Goal: Transaction & Acquisition: Purchase product/service

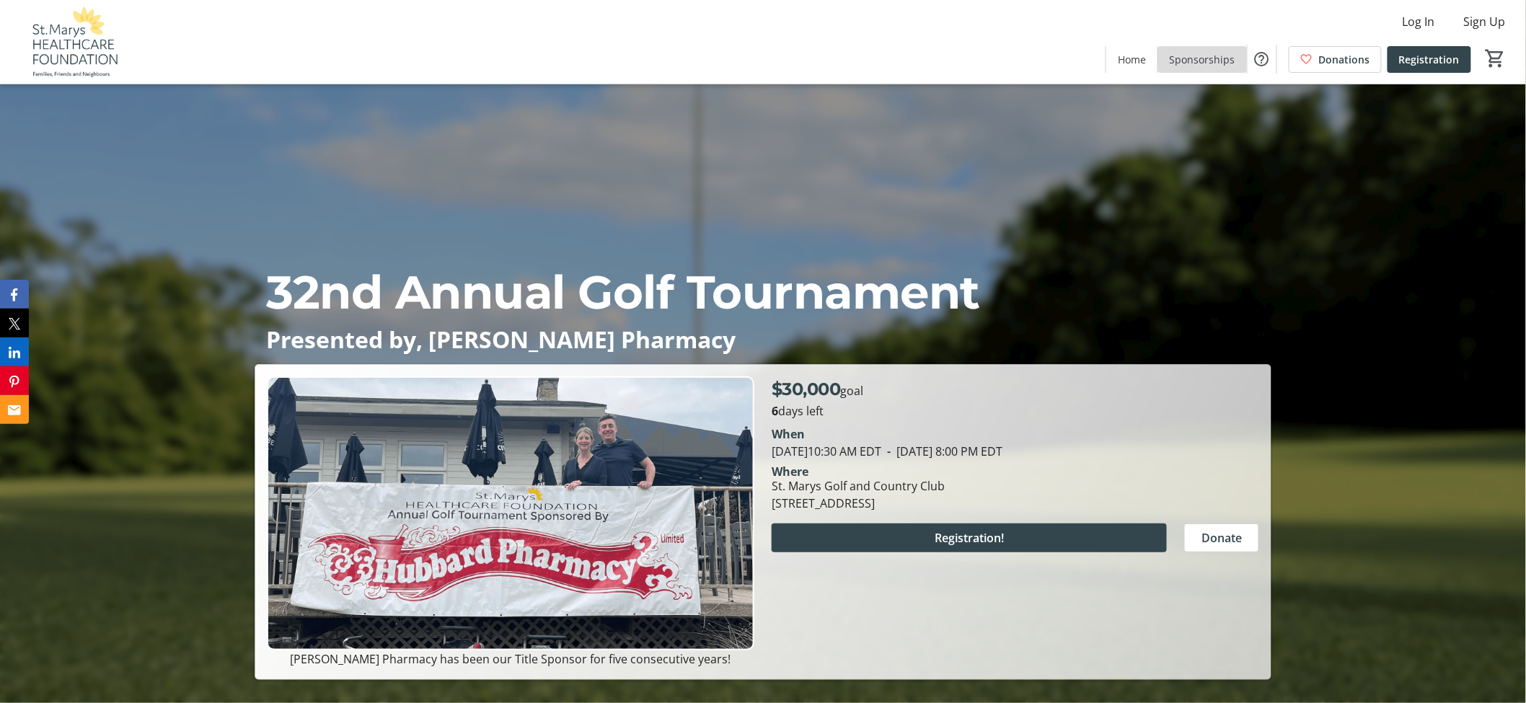
click at [1222, 55] on span "Sponsorships" at bounding box center [1202, 59] width 66 height 15
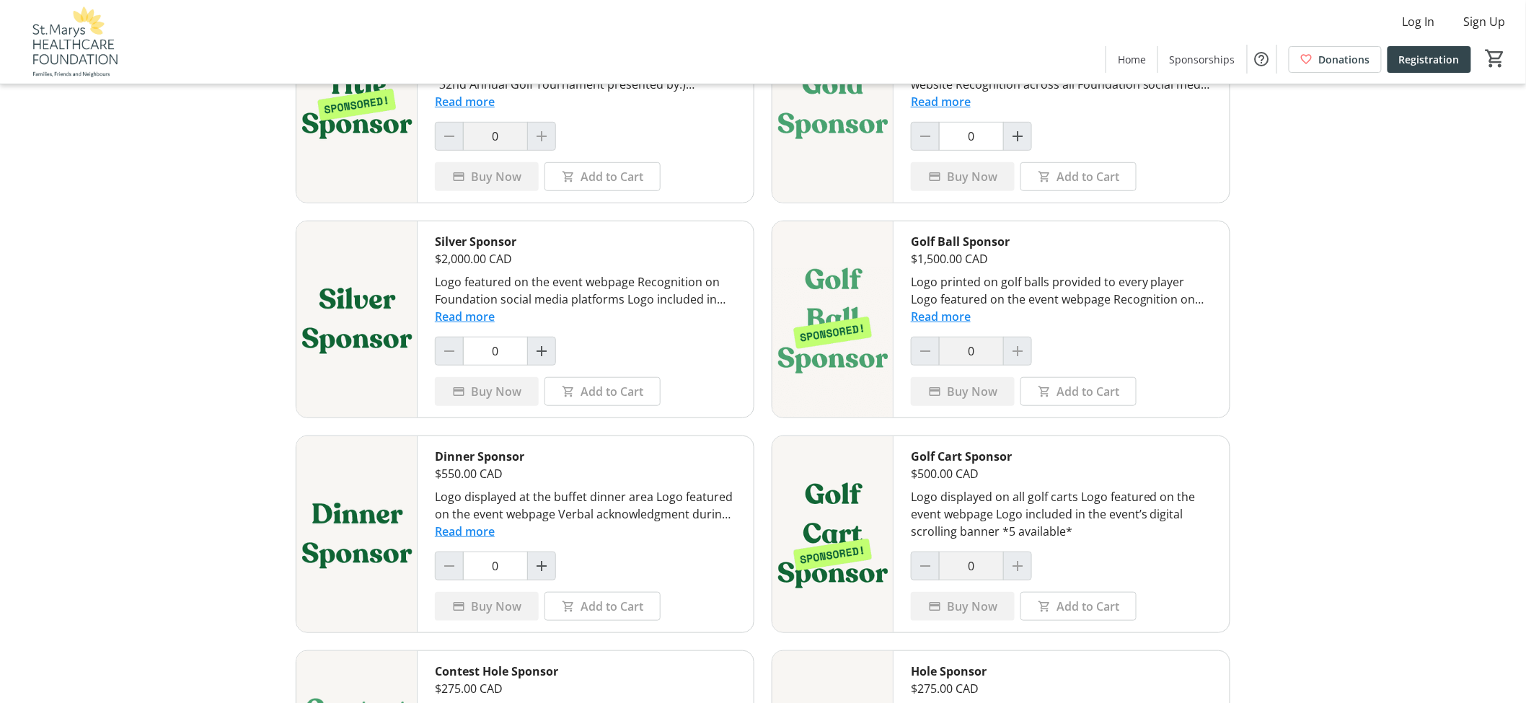
scroll to position [320, 0]
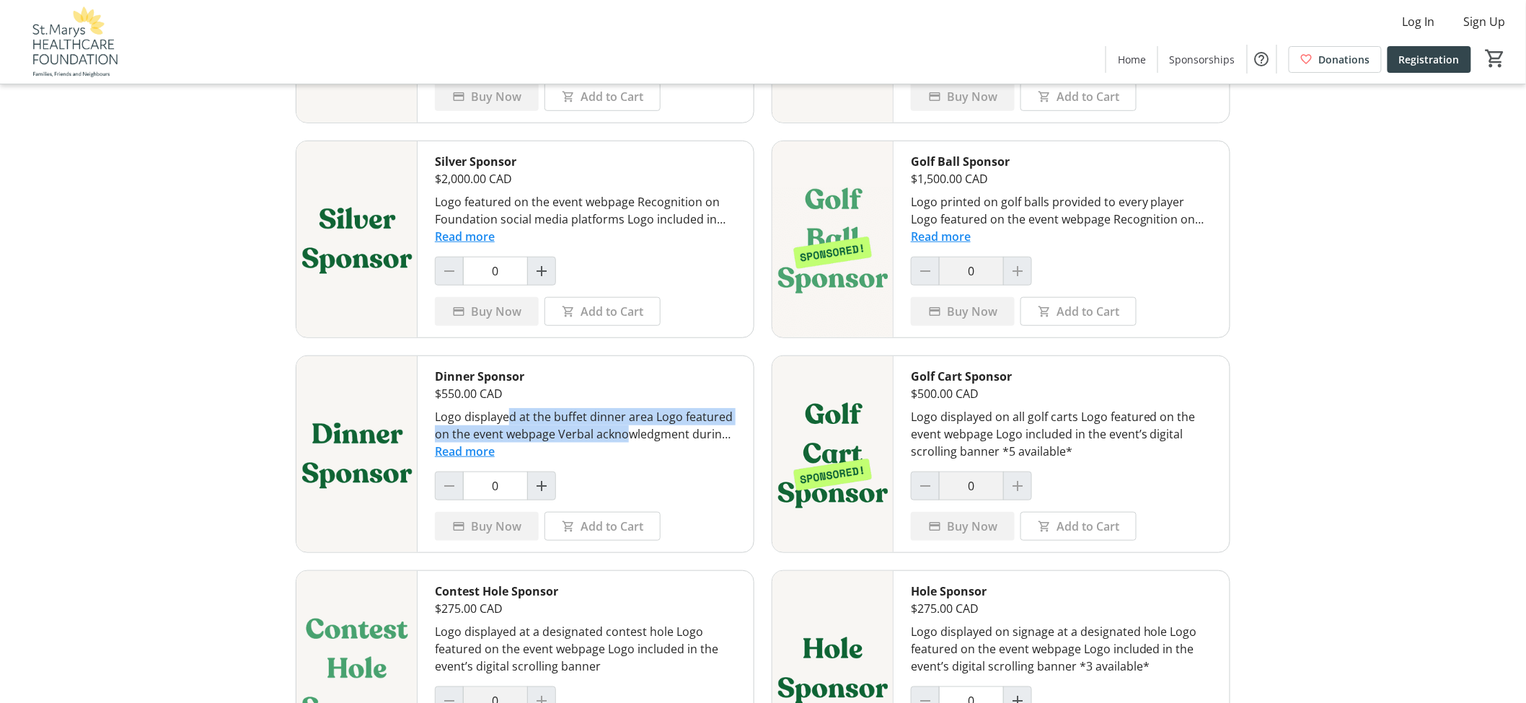
drag, startPoint x: 574, startPoint y: 423, endPoint x: 635, endPoint y: 435, distance: 62.4
click at [629, 433] on div "Logo displayed at the buffet dinner area Logo featured on the event webpage Ver…" at bounding box center [585, 425] width 301 height 35
click at [676, 451] on div "Read more" at bounding box center [585, 451] width 301 height 17
click at [478, 454] on button "Read more" at bounding box center [465, 451] width 60 height 17
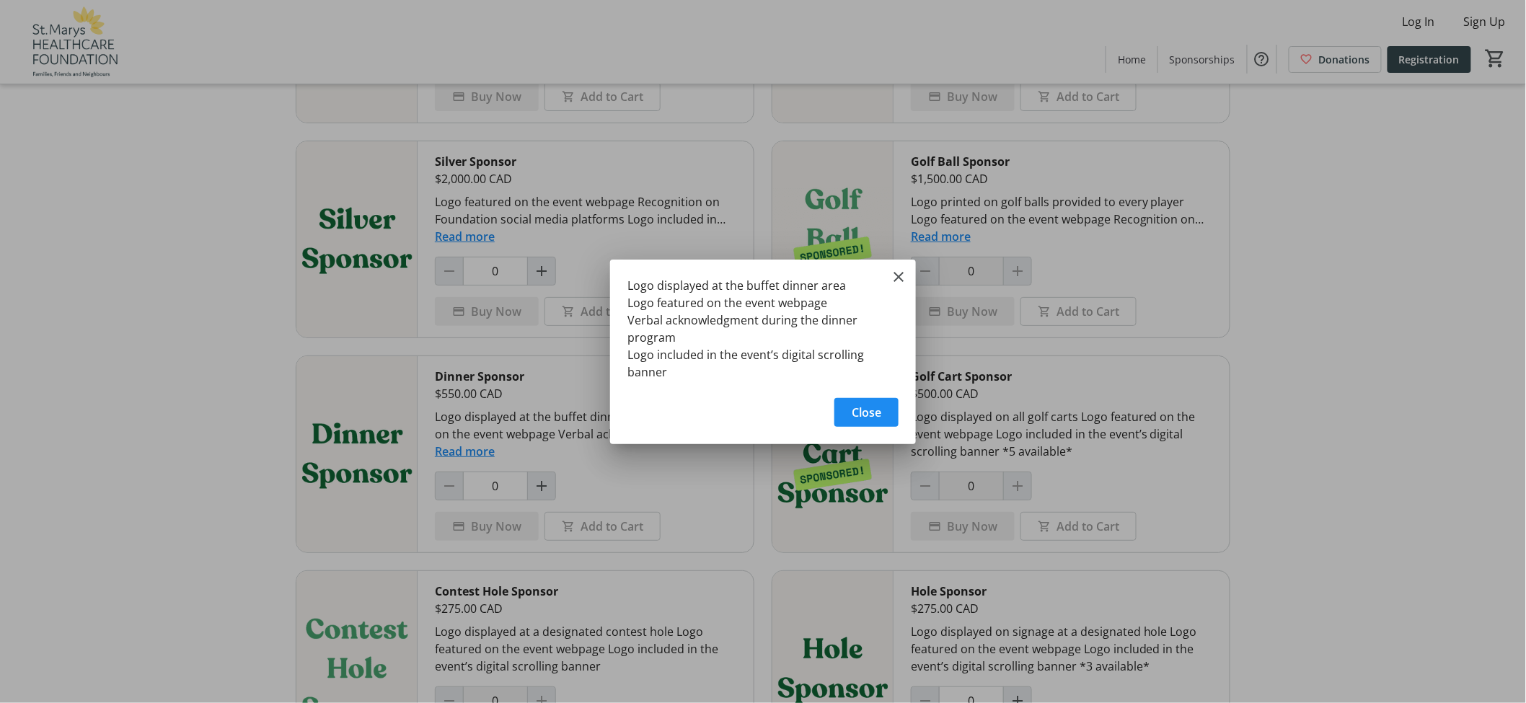
scroll to position [0, 0]
click at [891, 277] on mat-icon "Close" at bounding box center [898, 276] width 17 height 17
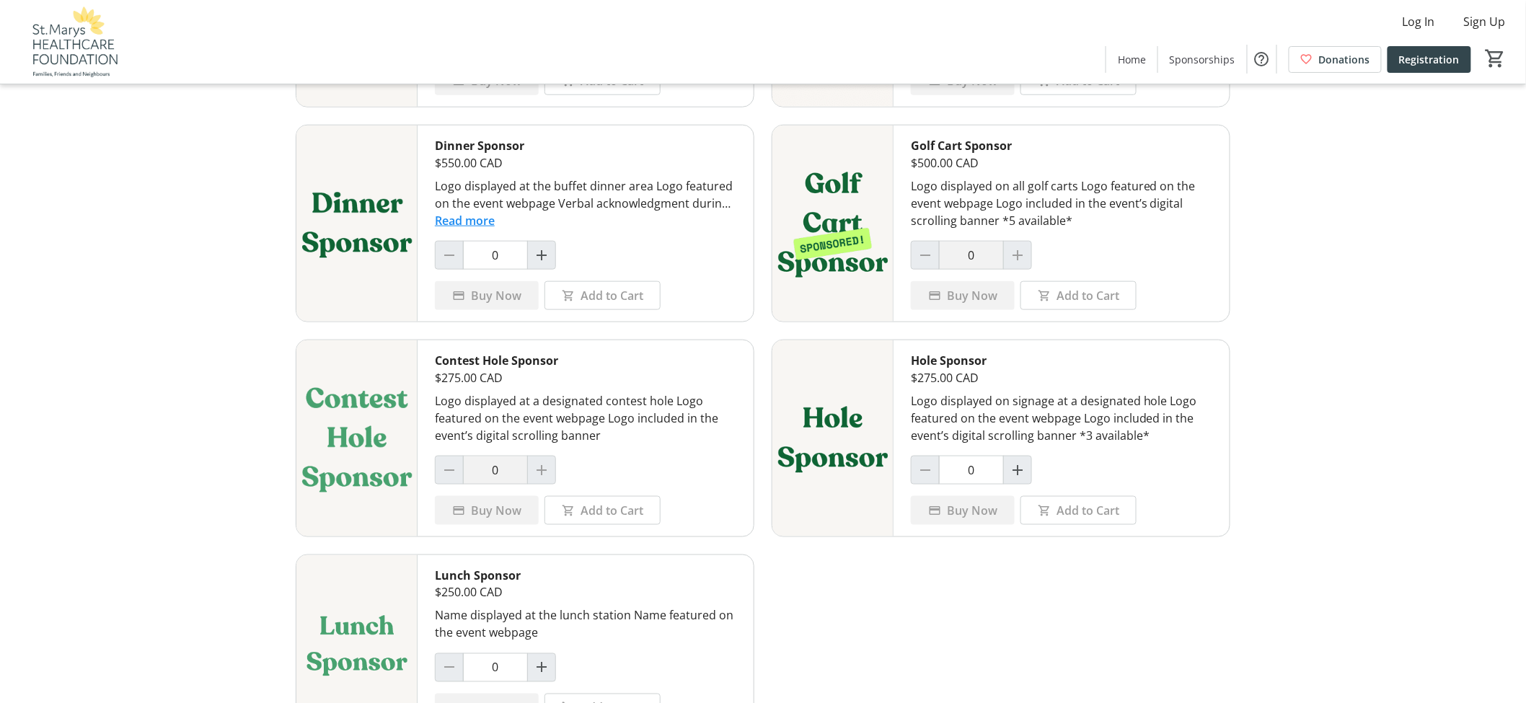
scroll to position [560, 0]
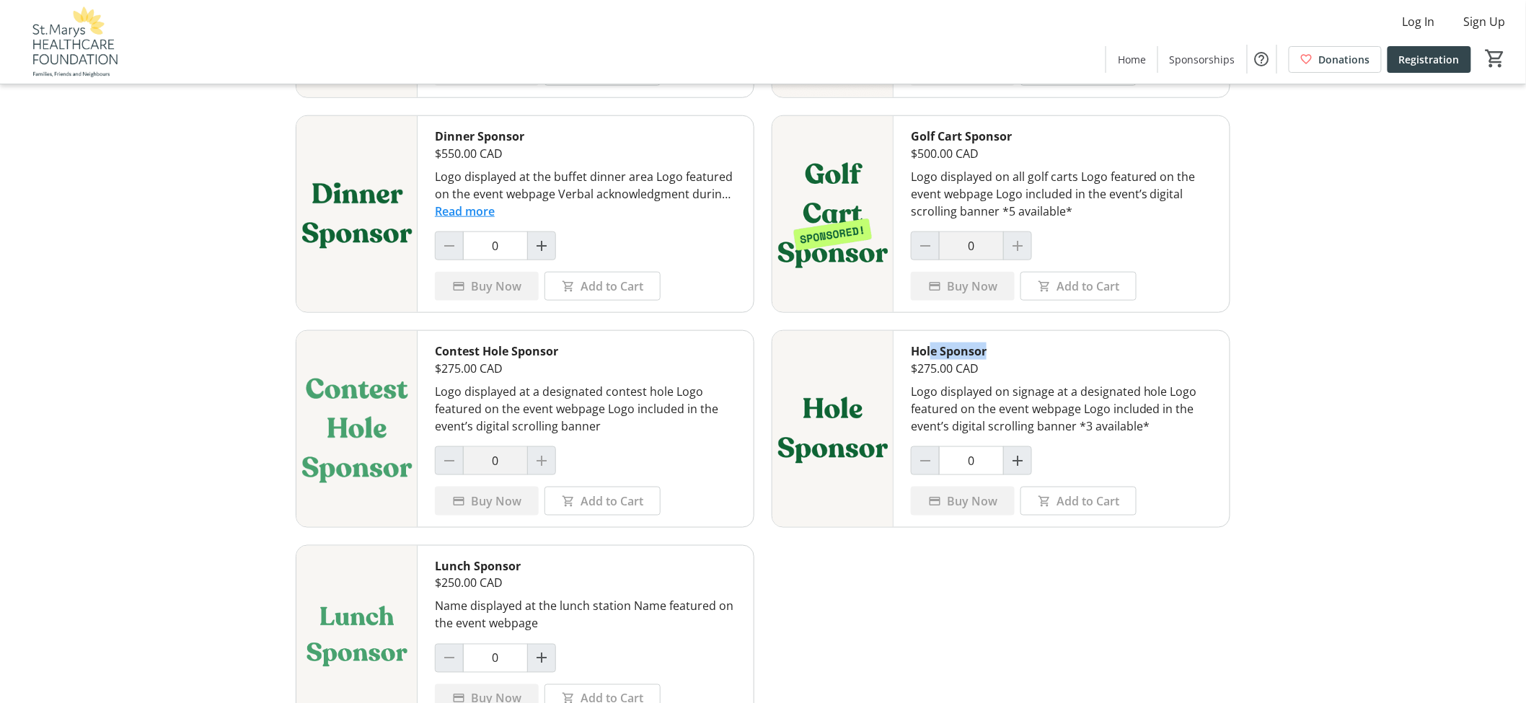
drag, startPoint x: 931, startPoint y: 347, endPoint x: 1019, endPoint y: 360, distance: 89.7
click at [1019, 360] on div "Hole Sponsor $275.00 CAD Logo displayed on signage at a designated hole Logo fe…" at bounding box center [1061, 429] width 336 height 196
click at [1029, 373] on div "$275.00 CAD" at bounding box center [1061, 368] width 301 height 17
drag, startPoint x: 474, startPoint y: 345, endPoint x: 590, endPoint y: 364, distance: 117.7
click at [588, 364] on div "Contest Hole Sponsor $275.00 CAD Logo displayed at a designated contest hole Lo…" at bounding box center [585, 429] width 336 height 196
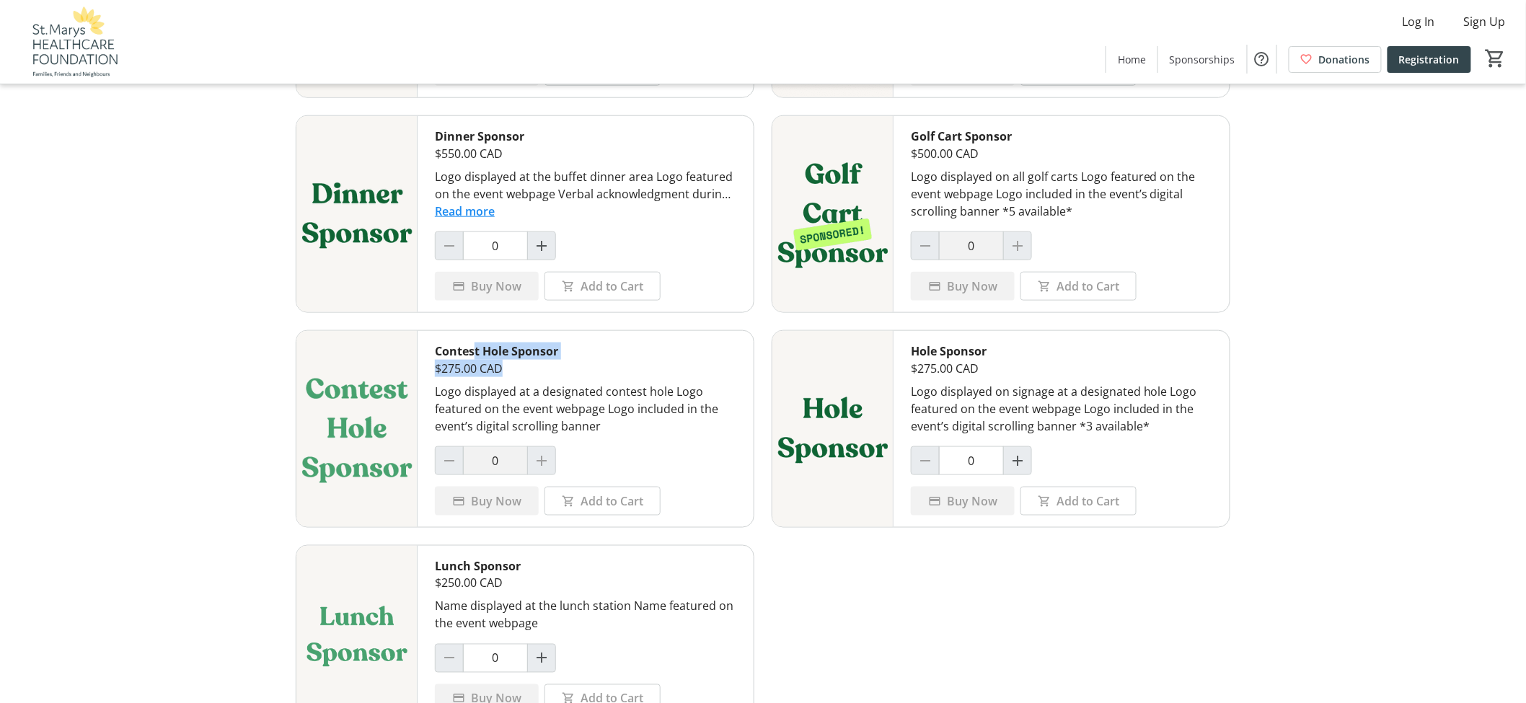
click at [602, 373] on div "$275.00 CAD" at bounding box center [585, 368] width 301 height 17
click at [653, 386] on div "Logo displayed at a designated contest hole Logo featured on the event webpage …" at bounding box center [585, 409] width 301 height 52
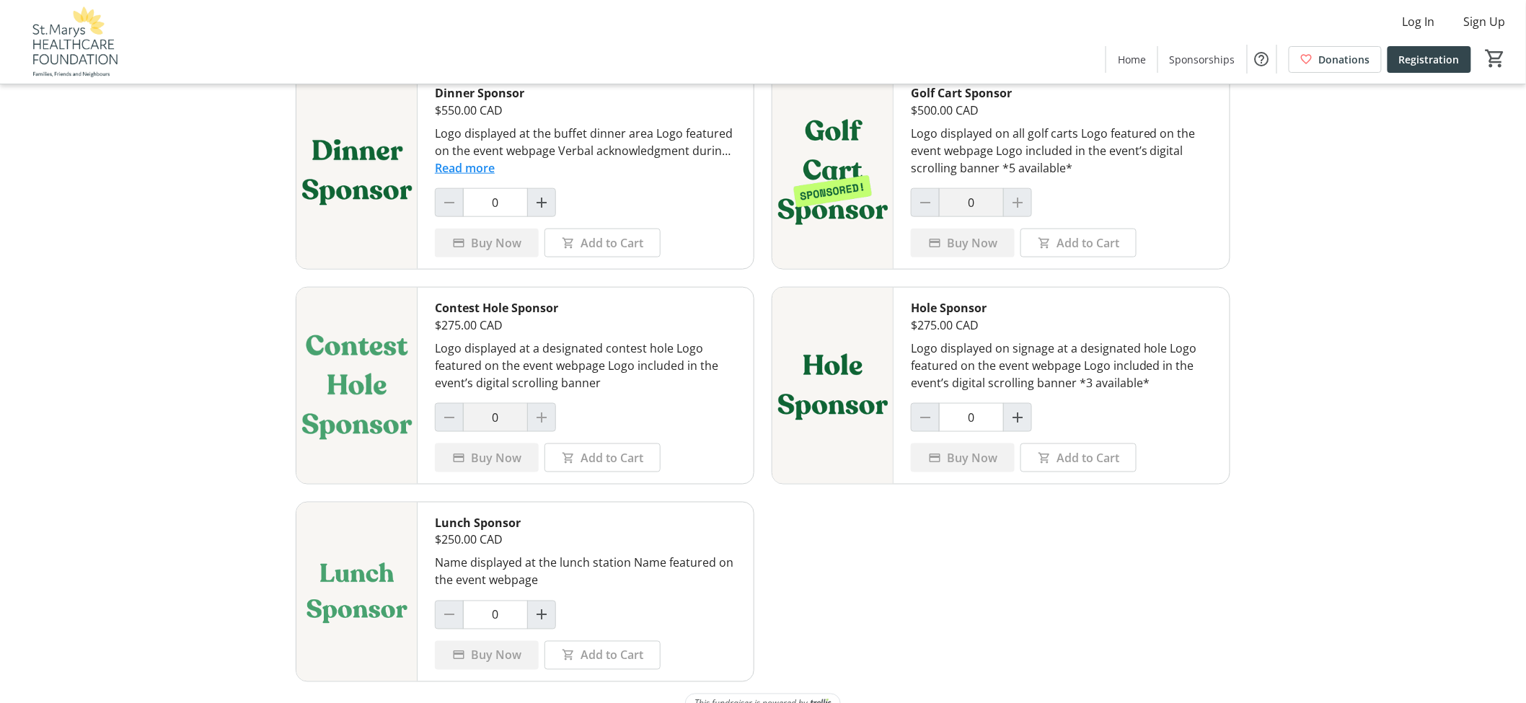
scroll to position [628, 0]
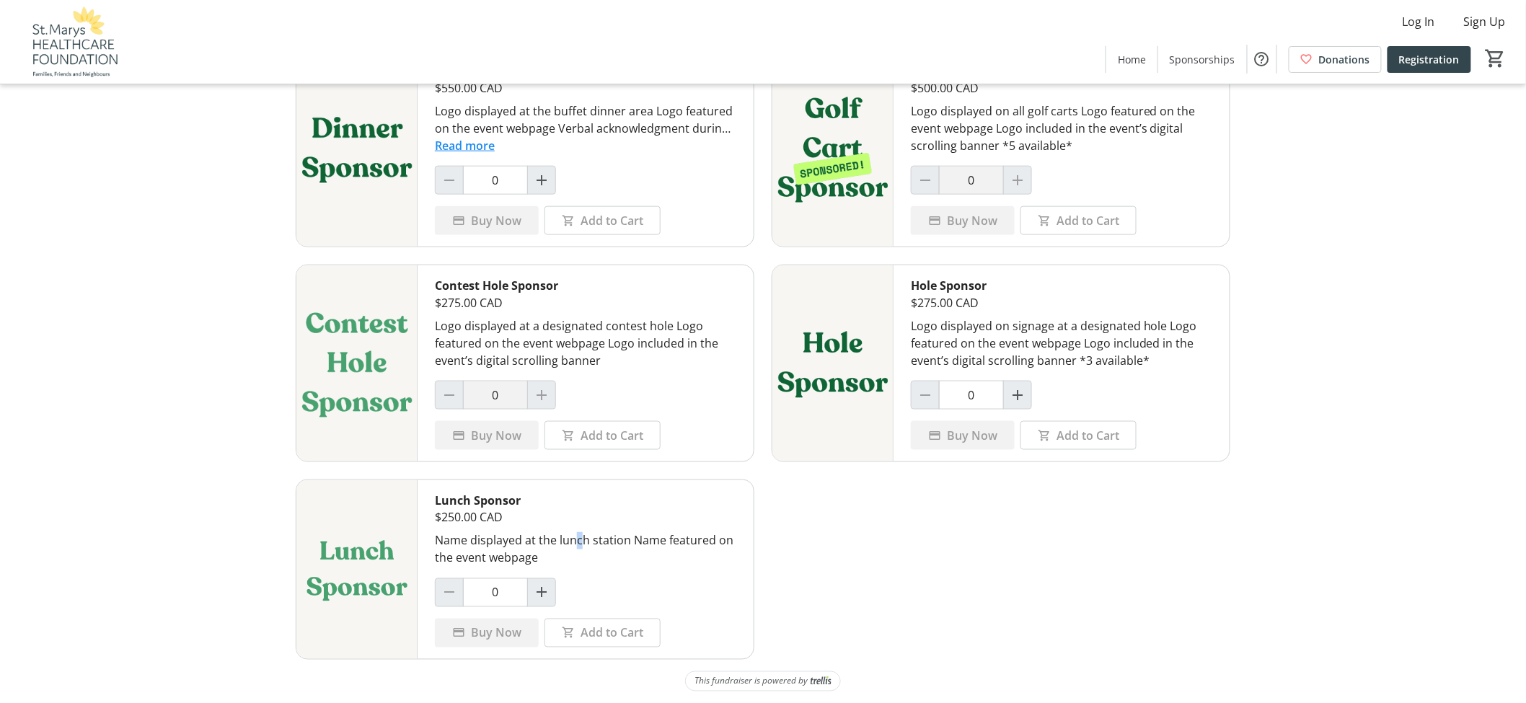
click at [580, 547] on div "Name displayed at the lunch station Name featured on the event webpage" at bounding box center [585, 549] width 301 height 35
drag, startPoint x: 534, startPoint y: 543, endPoint x: 715, endPoint y: 541, distance: 180.3
click at [715, 541] on div "Name displayed at the lunch station Name featured on the event webpage" at bounding box center [585, 549] width 301 height 35
click at [702, 555] on div "Name displayed at the lunch station Name featured on the event webpage" at bounding box center [585, 549] width 301 height 35
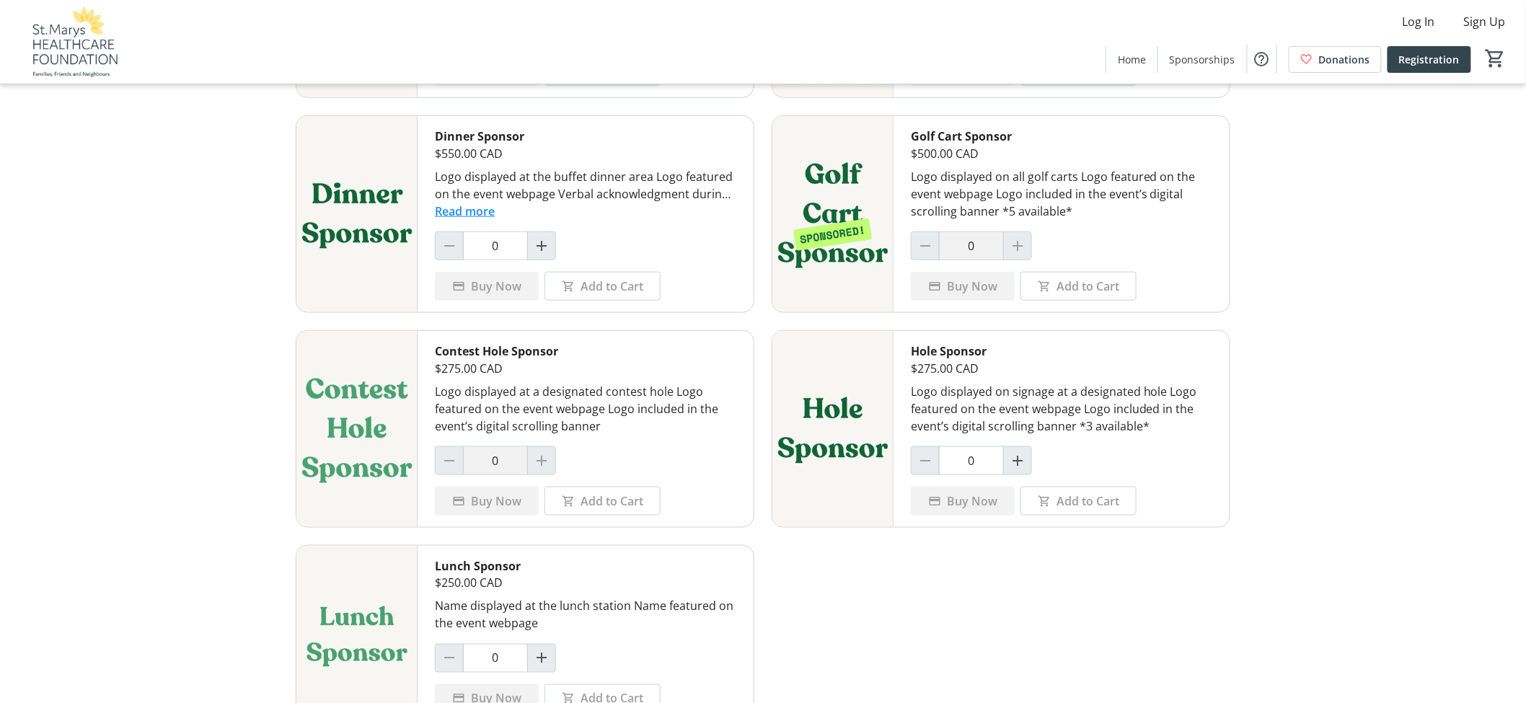
scroll to position [467, 0]
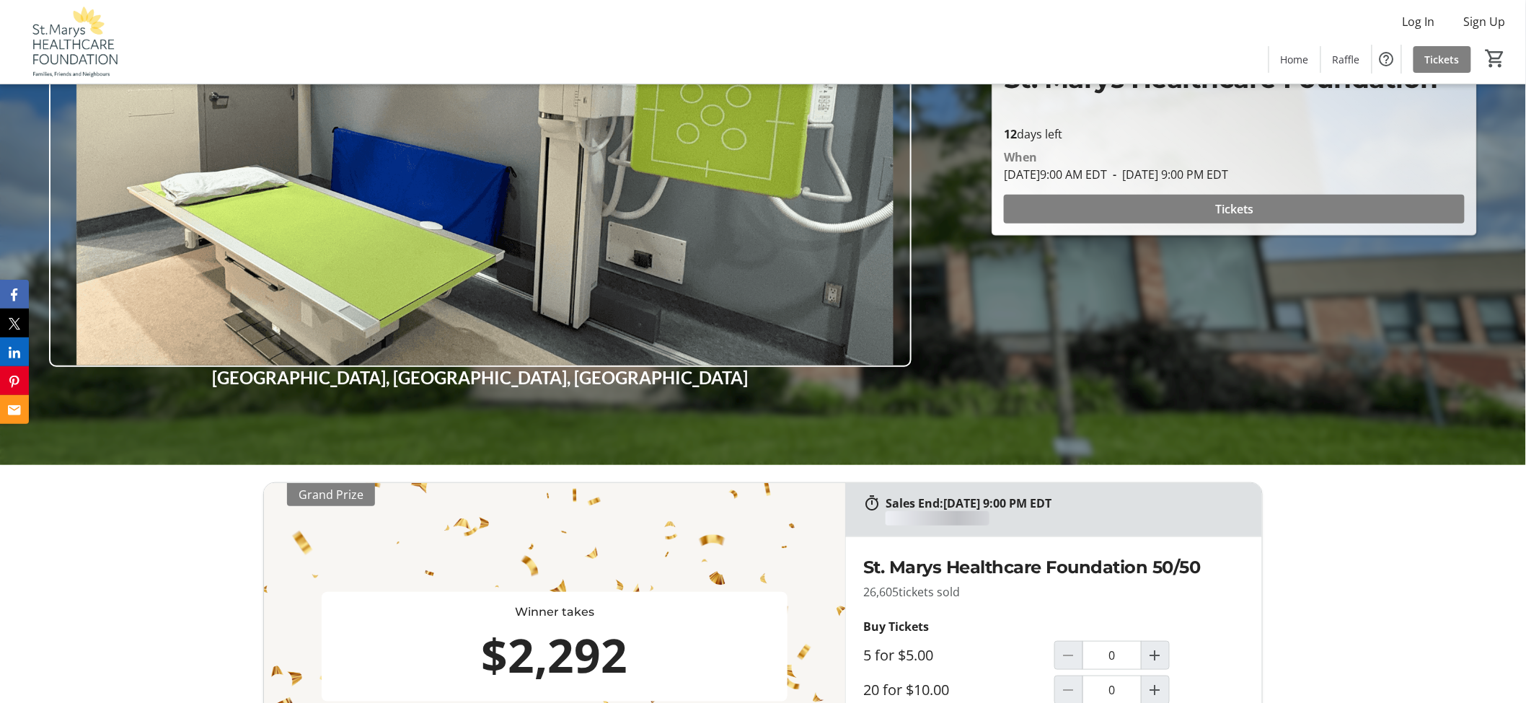
scroll to position [480, 0]
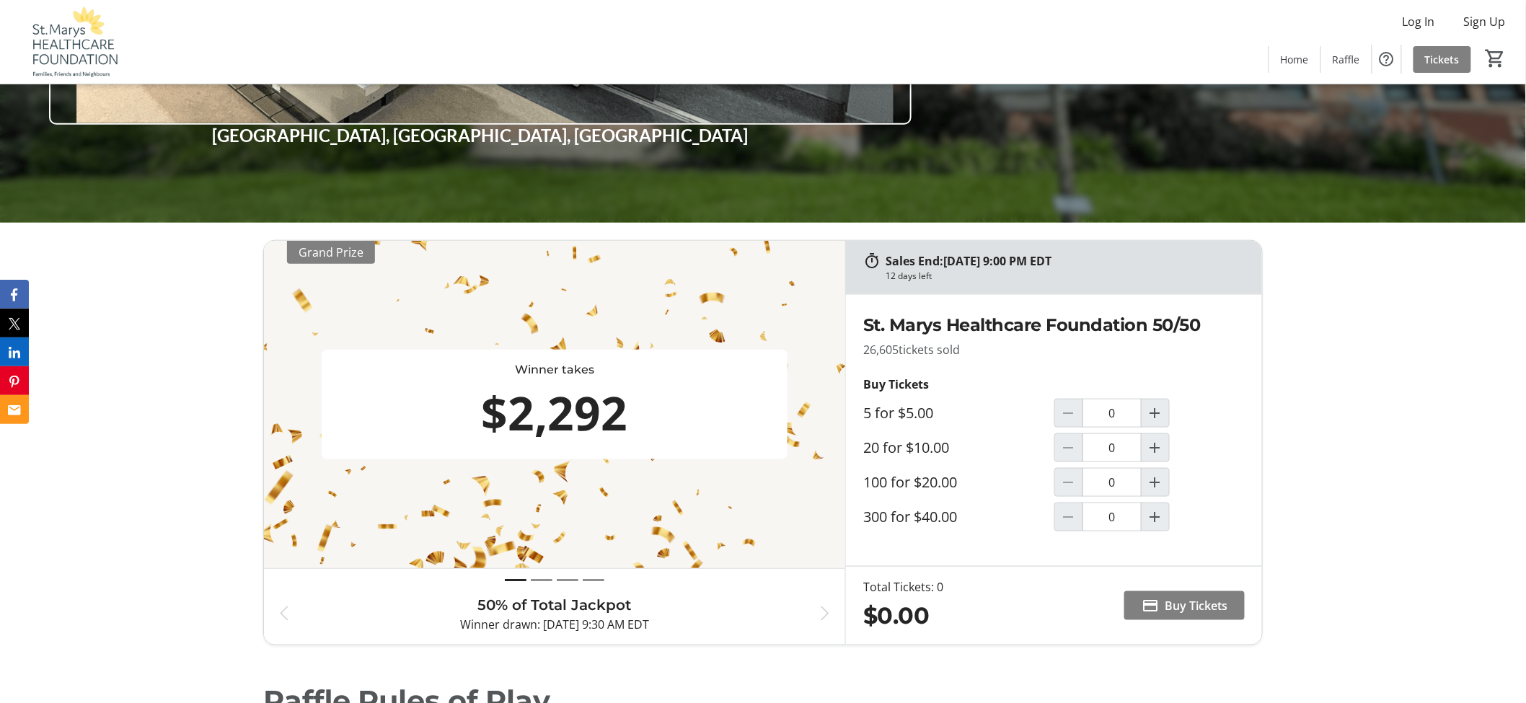
drag, startPoint x: 727, startPoint y: 424, endPoint x: 341, endPoint y: 413, distance: 385.9
click at [341, 413] on div "$2,292" at bounding box center [554, 413] width 455 height 69
click at [354, 420] on div "$2,292" at bounding box center [554, 413] width 455 height 69
click at [90, 400] on div "Sales End: 08/27/2025 at 9:00 PM EDT 12 days left Winner takes $2,292 Grand Pri…" at bounding box center [763, 443] width 1526 height 440
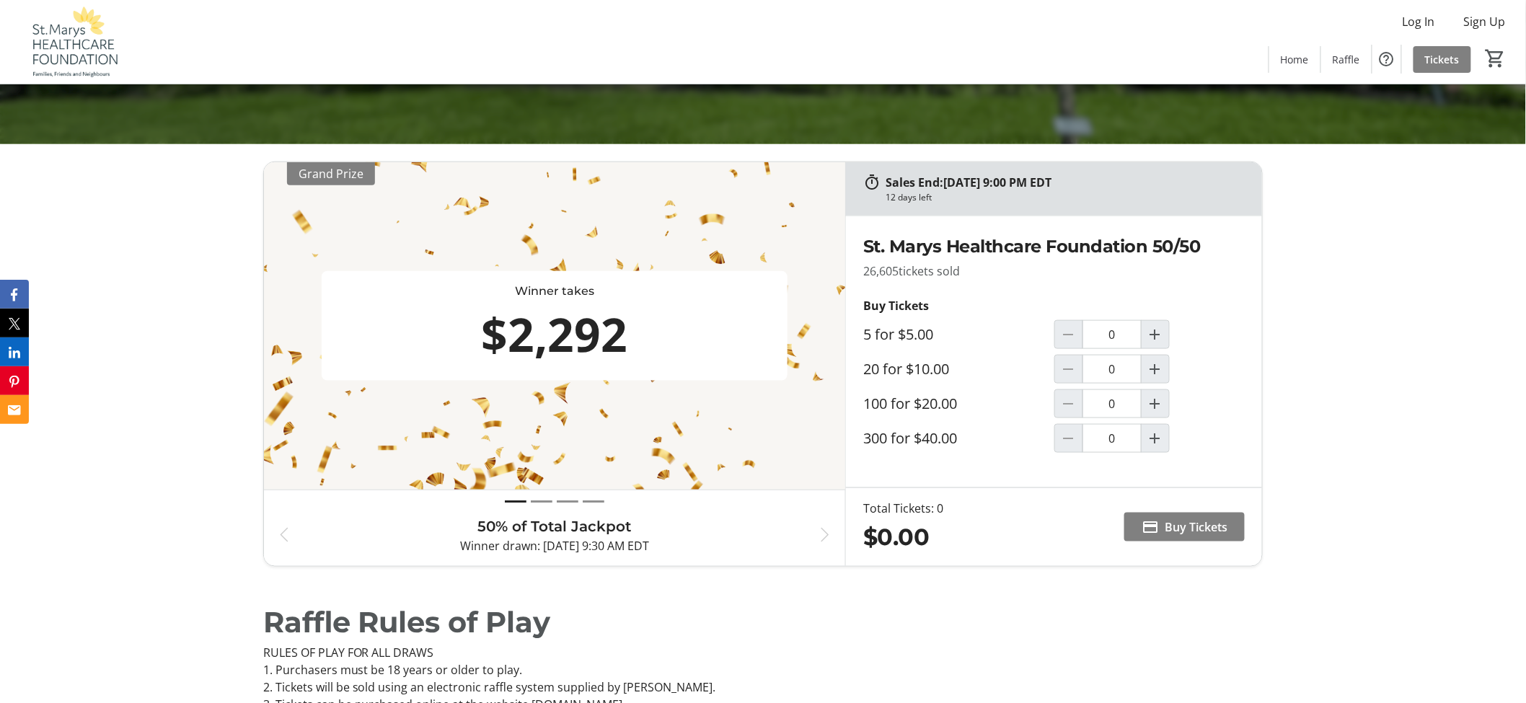
scroll to position [560, 0]
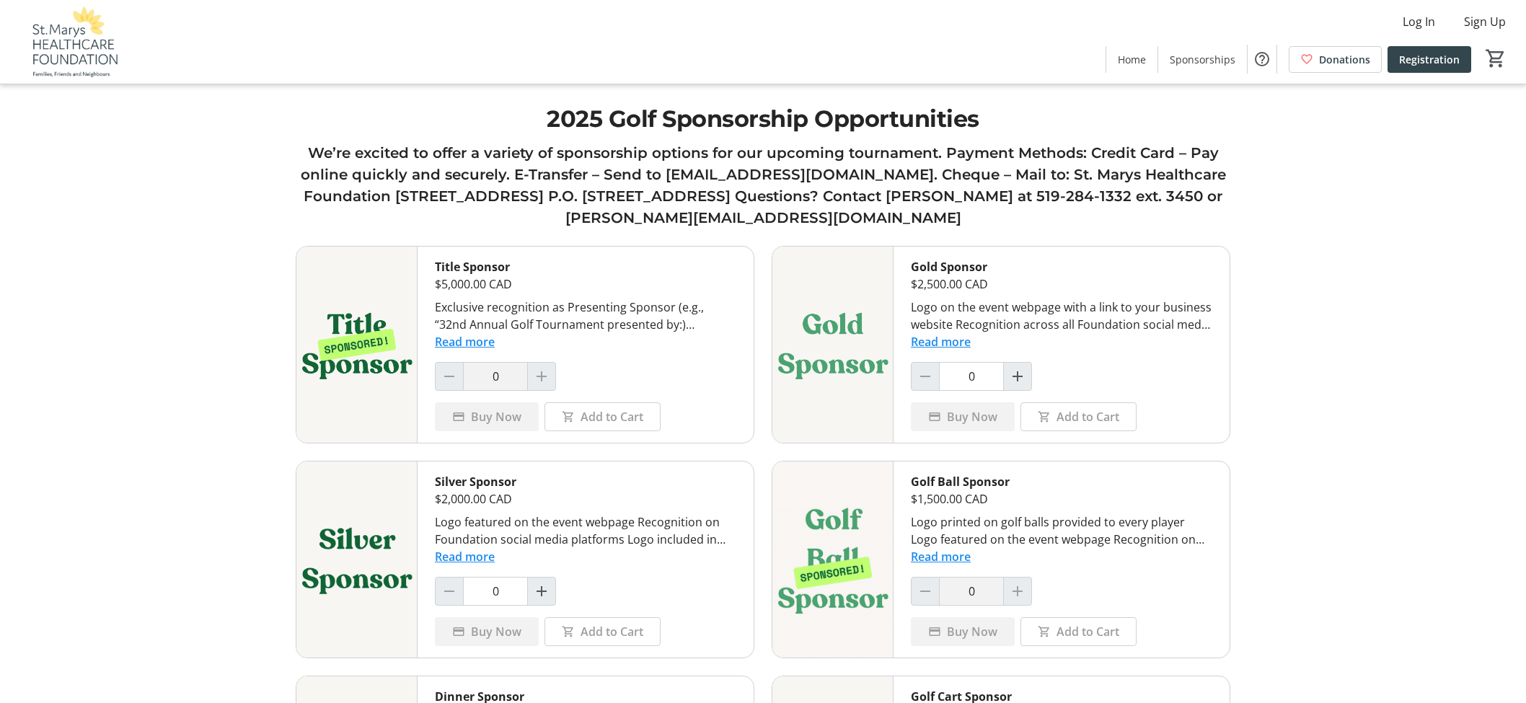
scroll to position [467, 0]
